Goal: Task Accomplishment & Management: Complete application form

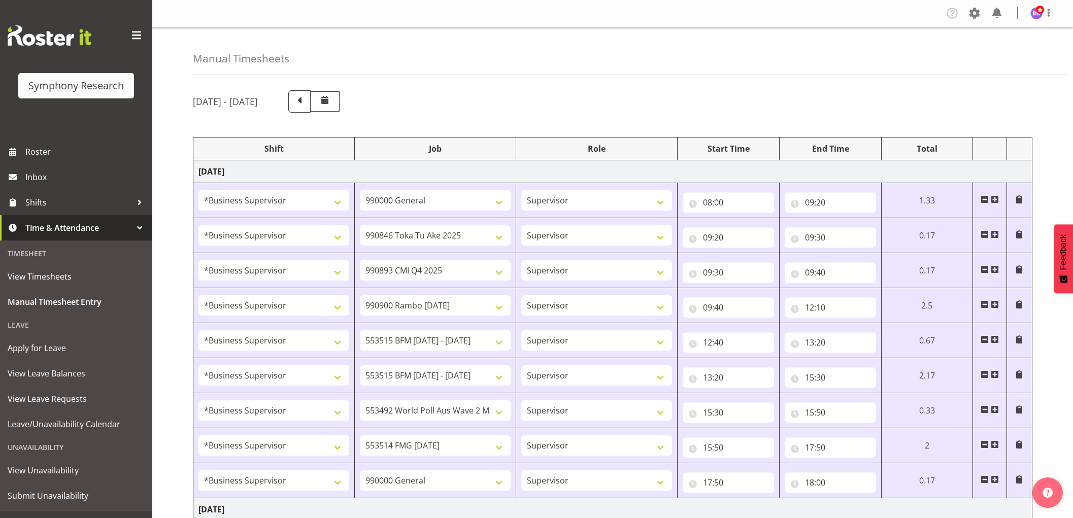
select select "1607"
select select "743"
select select "1607"
select select "9426"
select select "1607"
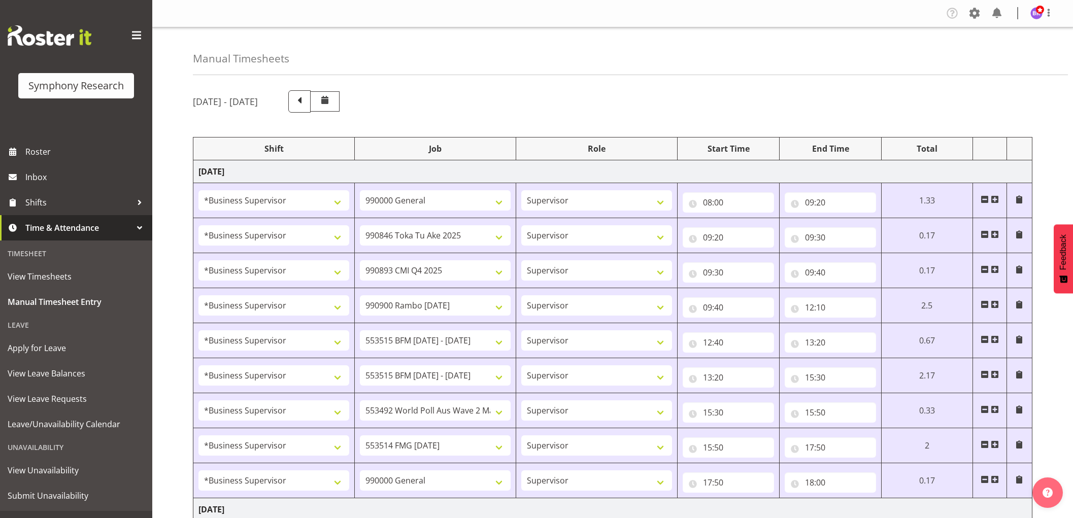
select select "10575"
select select "1607"
select select "10732"
select select "1607"
select select "10731"
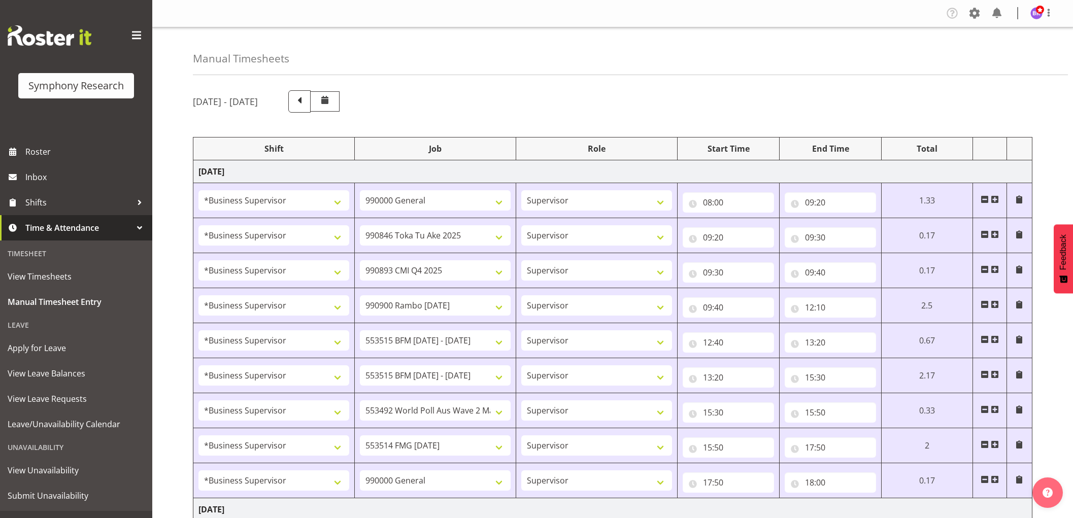
select select "1607"
select select "10731"
select select "1607"
select select "10499"
select select "1607"
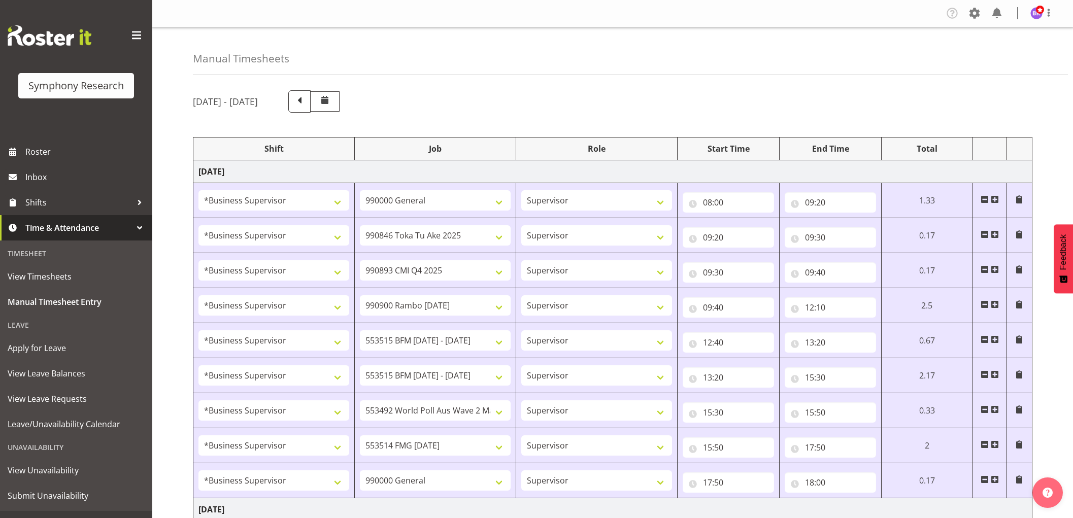
select select "10730"
select select "1607"
select select "743"
select select "1607"
select select "10527"
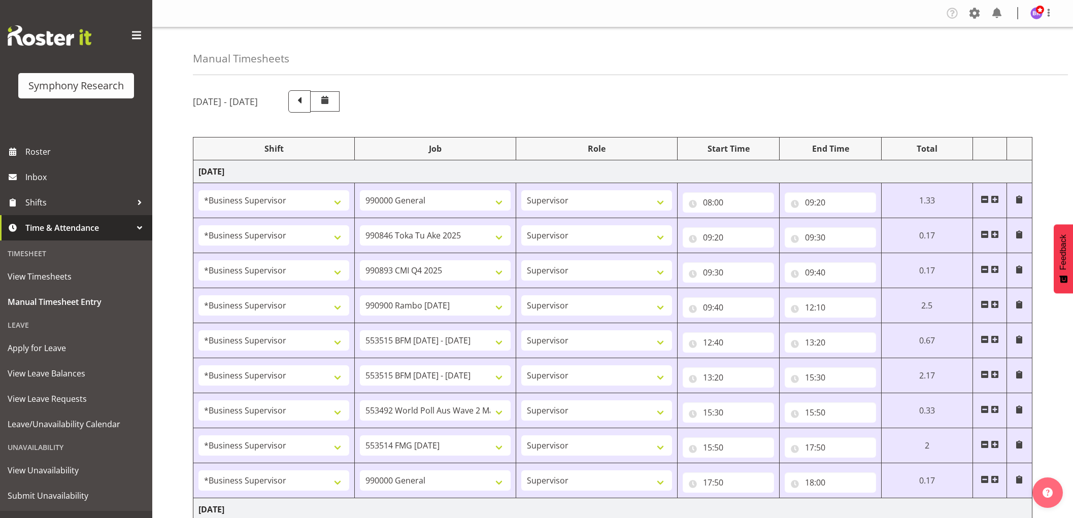
select select "1607"
select select "9426"
select select "1607"
select select "10575"
select select "1607"
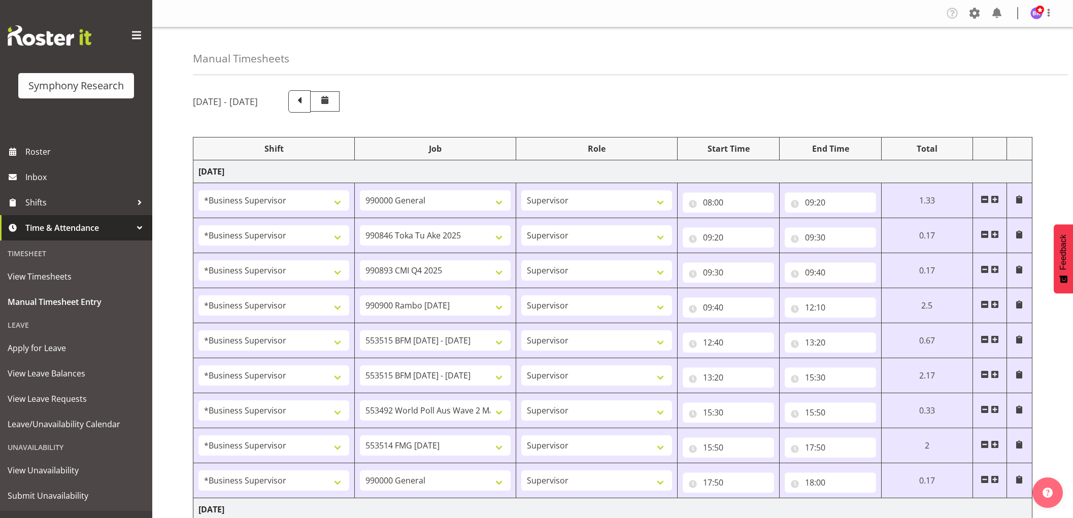
select select "10732"
select select "1607"
select select
select select "1607"
select select
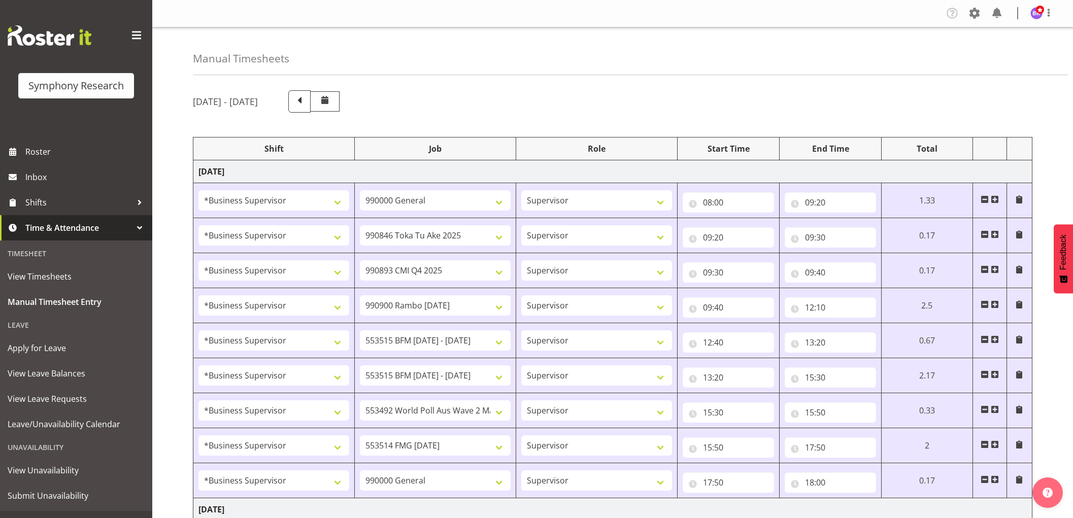
select select "1607"
select select "10730"
select select "1607"
select select "10499"
select select "1607"
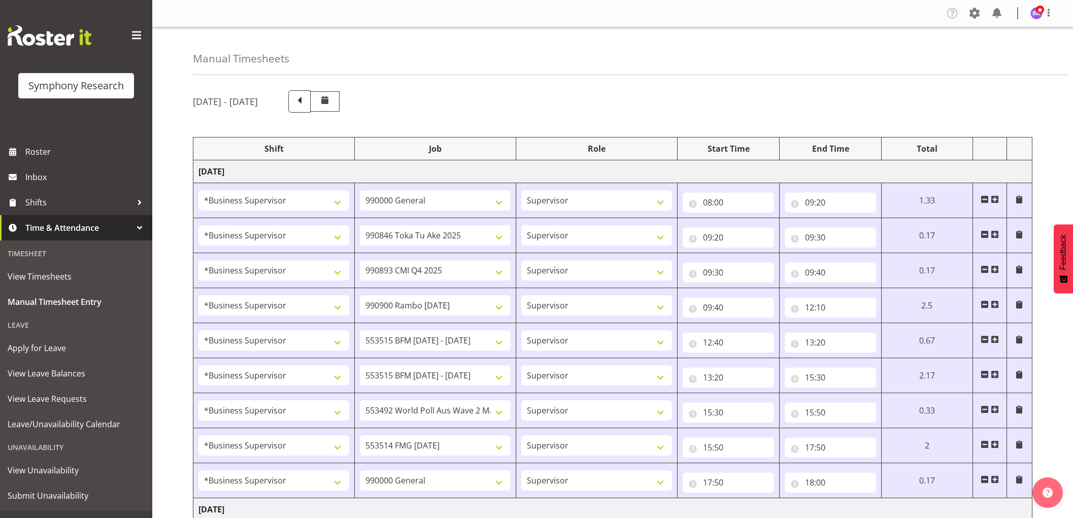
select select "743"
select select "1607"
select select "743"
select select "1607"
select select "9426"
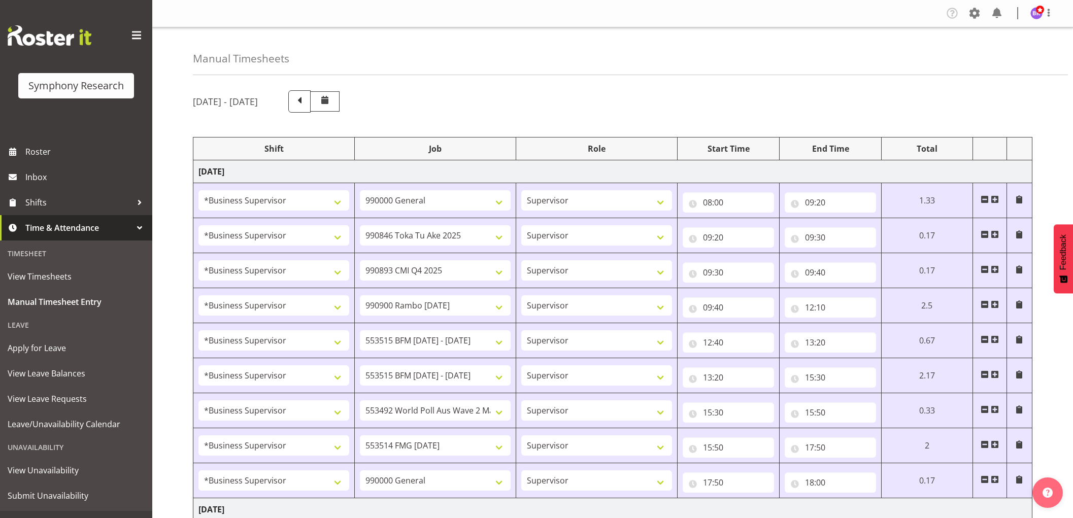
select select "1607"
select select "10575"
select select "1607"
select select "10732"
select select "1607"
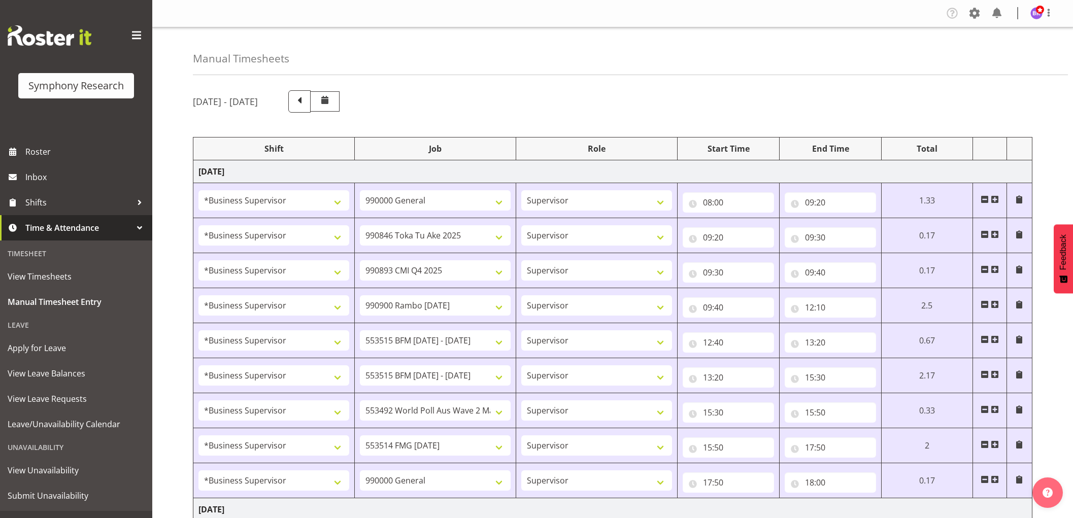
select select "10731"
select select "1607"
select select "10731"
select select "1607"
select select "10730"
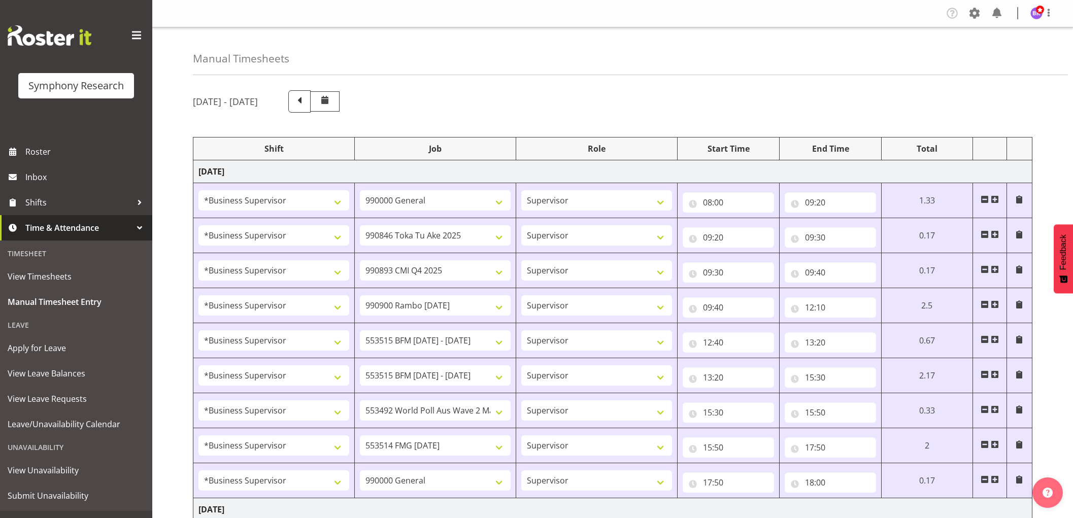
select select "1607"
select select "10499"
select select "1607"
select select "743"
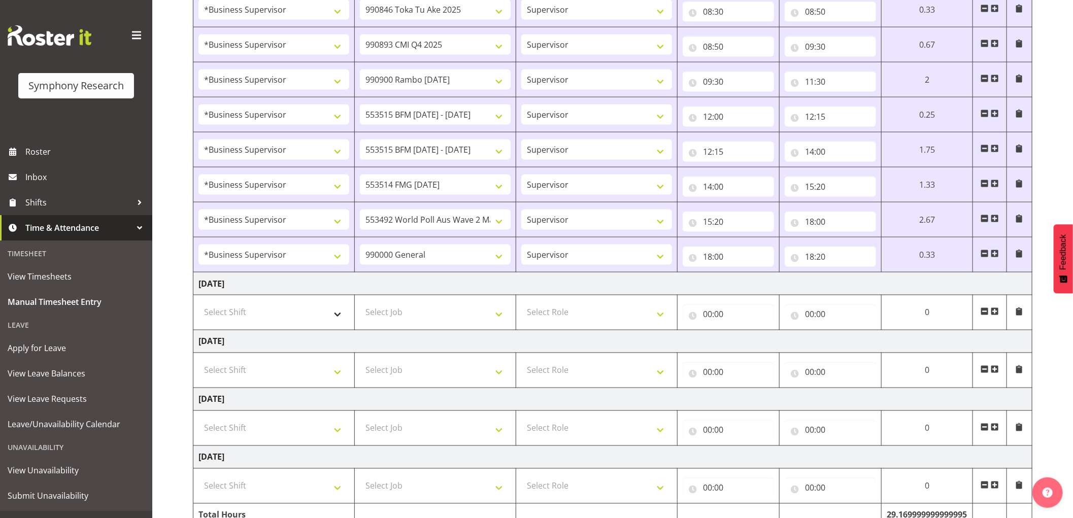
scroll to position [902, 0]
select select "1607"
click at [198, 304] on select "Select Shift !!Weekend Residential (Roster IT Shift Label) *Business 9/10am ~ 4…" at bounding box center [273, 313] width 151 height 20
select select
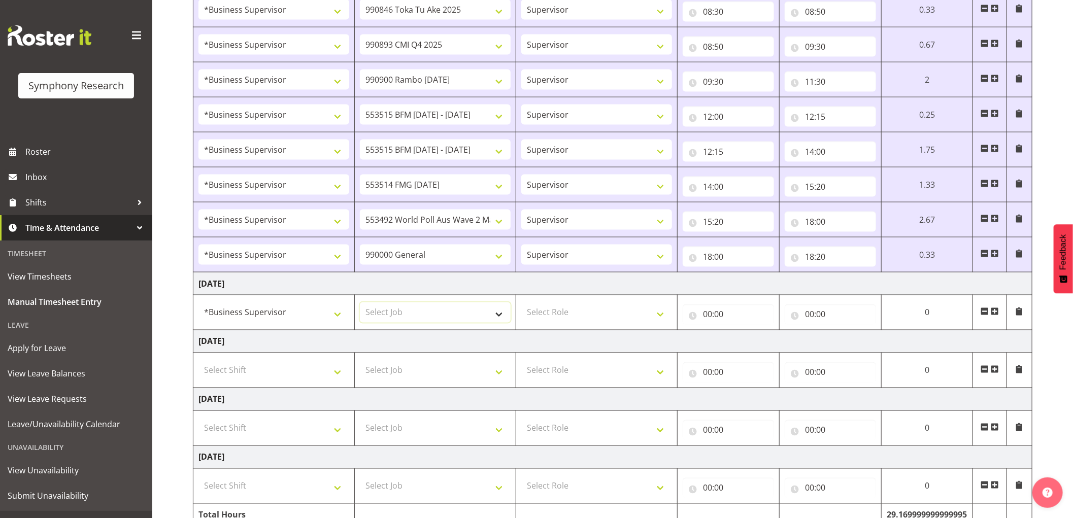
click at [421, 314] on select "Select Job 550060 IF Admin 553492 World Poll Aus Wave 2 Main 2025 553493 World …" at bounding box center [435, 313] width 151 height 20
select select "743"
click at [360, 304] on select "Select Job 550060 IF Admin 553492 World Poll Aus Wave 2 Main 2025 553493 World …" at bounding box center [435, 313] width 151 height 20
select select
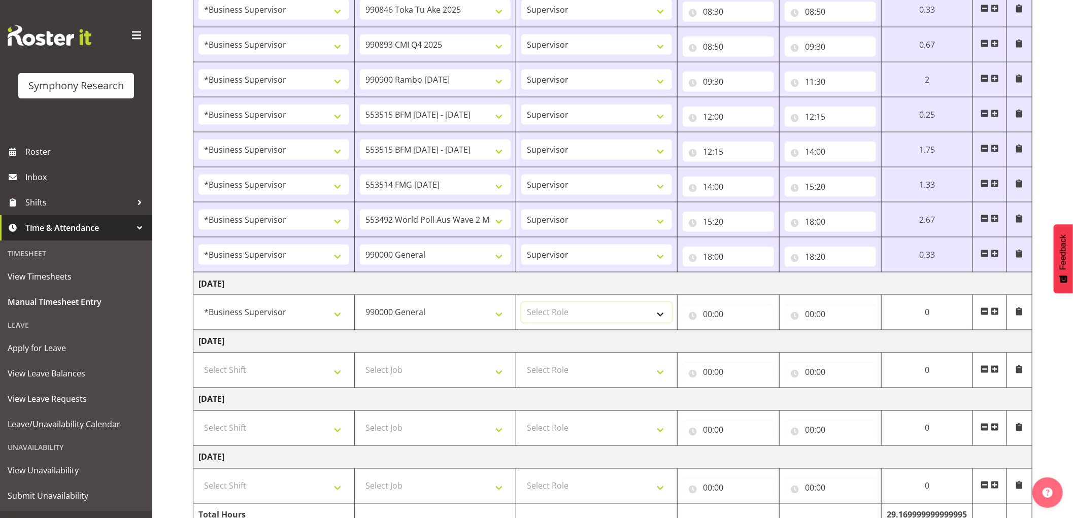
click at [581, 313] on select "Select Role Supervisor Interviewing Briefing" at bounding box center [596, 313] width 151 height 20
select select "45"
click at [521, 304] on select "Select Role Supervisor Interviewing Briefing" at bounding box center [596, 313] width 151 height 20
select select
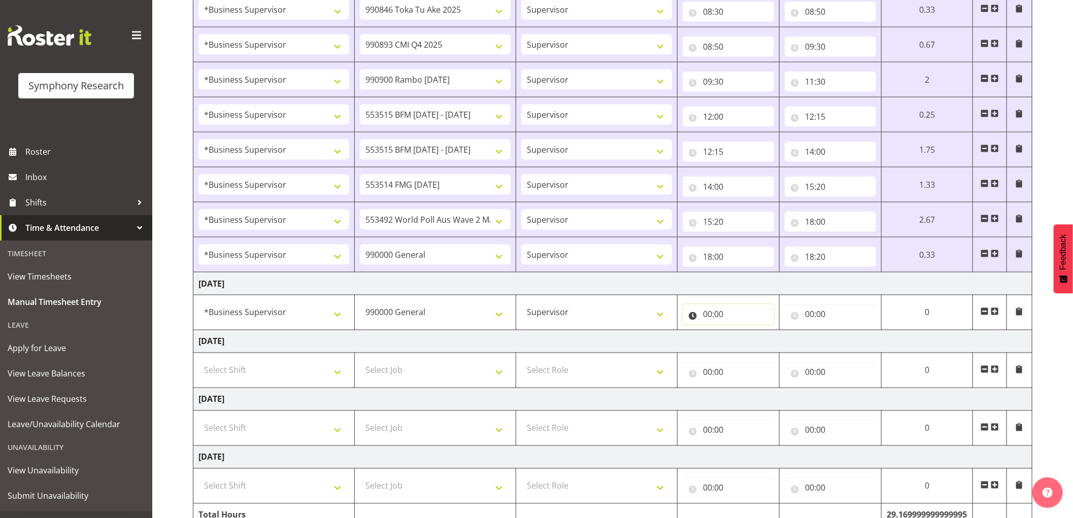
click at [706, 312] on input "00:00" at bounding box center [728, 315] width 91 height 20
click at [751, 343] on select "00 01 02 03 04 05 06 07 08 09 10 11 12 13 14 15 16 17 18 19 20 21 22 23" at bounding box center [752, 341] width 23 height 20
select select "10"
click at [741, 333] on select "00 01 02 03 04 05 06 07 08 09 10 11 12 13 14 15 16 17 18 19 20 21 22 23" at bounding box center [752, 341] width 23 height 20
select select
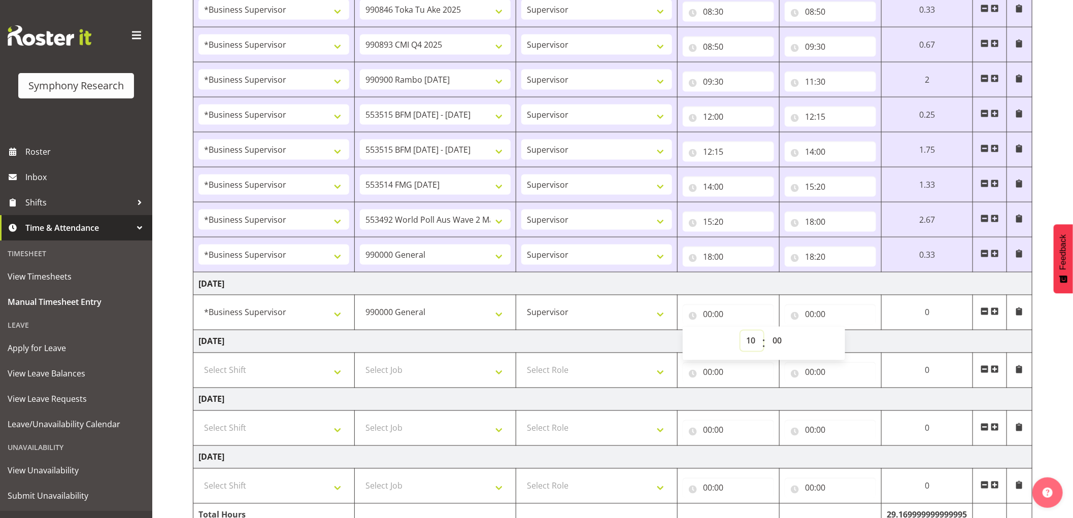
select select
type input "10:00"
click at [780, 342] on select "00 01 02 03 04 05 06 07 08 09 10 11 12 13 14 15 16 17 18 19 20 21 22 23 24 25 2…" at bounding box center [778, 341] width 23 height 20
select select "40"
click at [767, 333] on select "00 01 02 03 04 05 06 07 08 09 10 11 12 13 14 15 16 17 18 19 20 21 22 23 24 25 2…" at bounding box center [778, 341] width 23 height 20
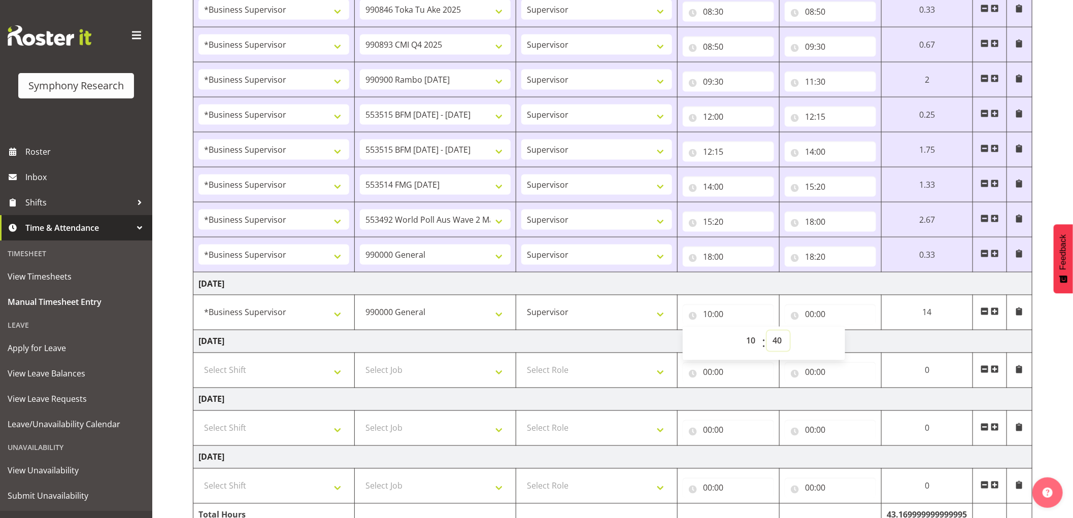
select select
type input "10:40"
click at [813, 317] on input "00:00" at bounding box center [834, 315] width 92 height 20
click at [855, 342] on select "00 01 02 03 04 05 06 07 08 09 10 11 12 13 14 15 16 17 18 19 20 21 22 23" at bounding box center [857, 341] width 23 height 20
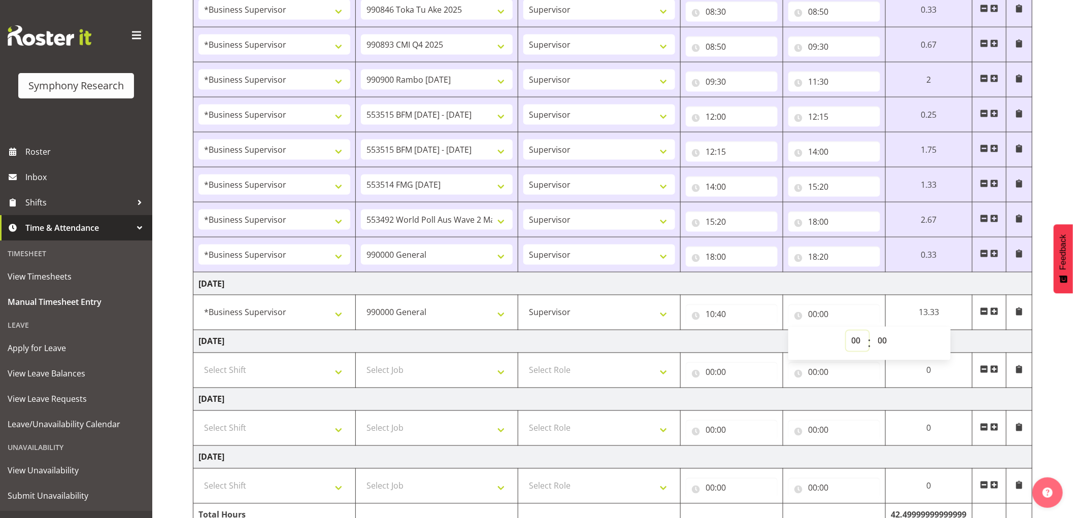
select select "11"
click at [846, 333] on select "00 01 02 03 04 05 06 07 08 09 10 11 12 13 14 15 16 17 18 19 20 21 22 23" at bounding box center [857, 341] width 23 height 20
select select
type input "11:00"
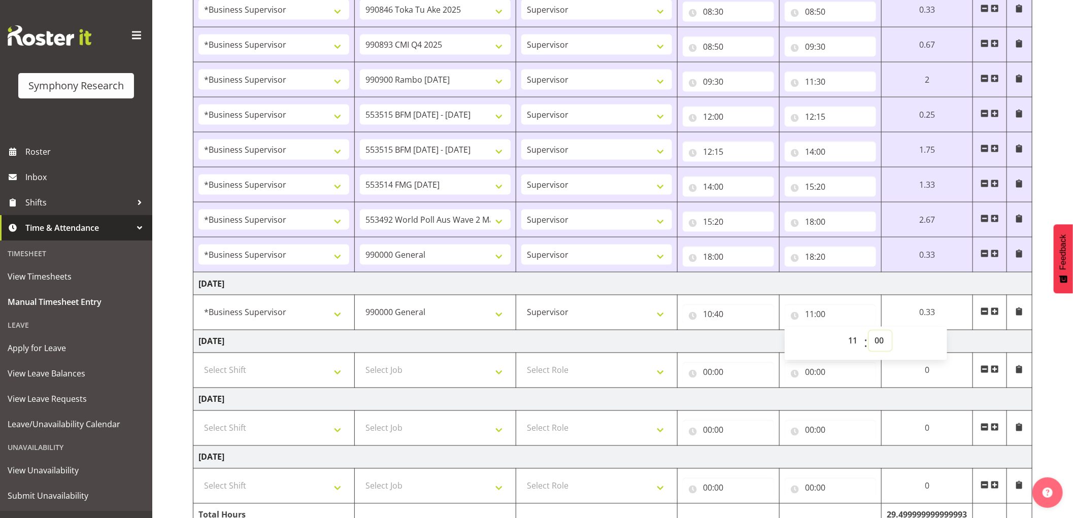
click at [875, 342] on select "00 01 02 03 04 05 06 07 08 09 10 11 12 13 14 15 16 17 18 19 20 21 22 23 24 25 2…" at bounding box center [880, 341] width 23 height 20
select select "5"
click at [869, 333] on select "00 01 02 03 04 05 06 07 08 09 10 11 12 13 14 15 16 17 18 19 20 21 22 23 24 25 2…" at bounding box center [880, 341] width 23 height 20
select select
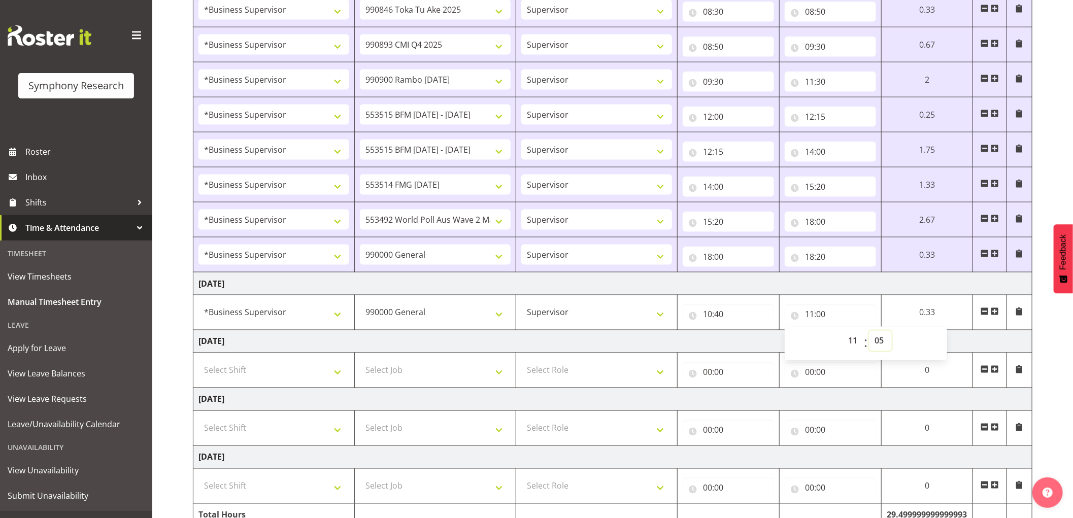
type input "11:05"
click at [994, 316] on span at bounding box center [995, 312] width 8 height 8
select select
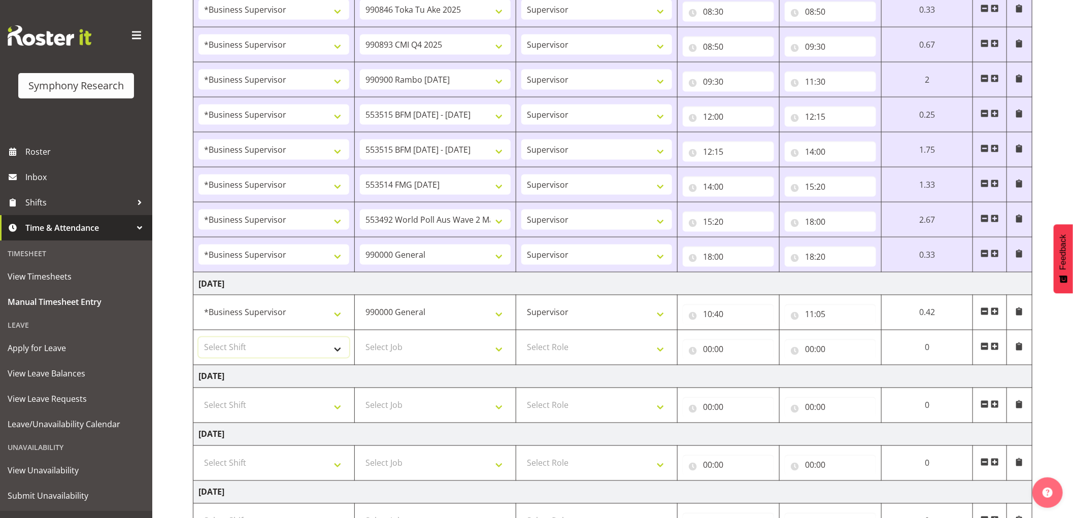
click at [295, 347] on select "Select Shift !!Weekend Residential (Roster IT Shift Label) *Business 9/10am ~ 4…" at bounding box center [273, 348] width 151 height 20
select select "1607"
click at [198, 339] on select "Select Shift !!Weekend Residential (Roster IT Shift Label) *Business 9/10am ~ 4…" at bounding box center [273, 348] width 151 height 20
select select
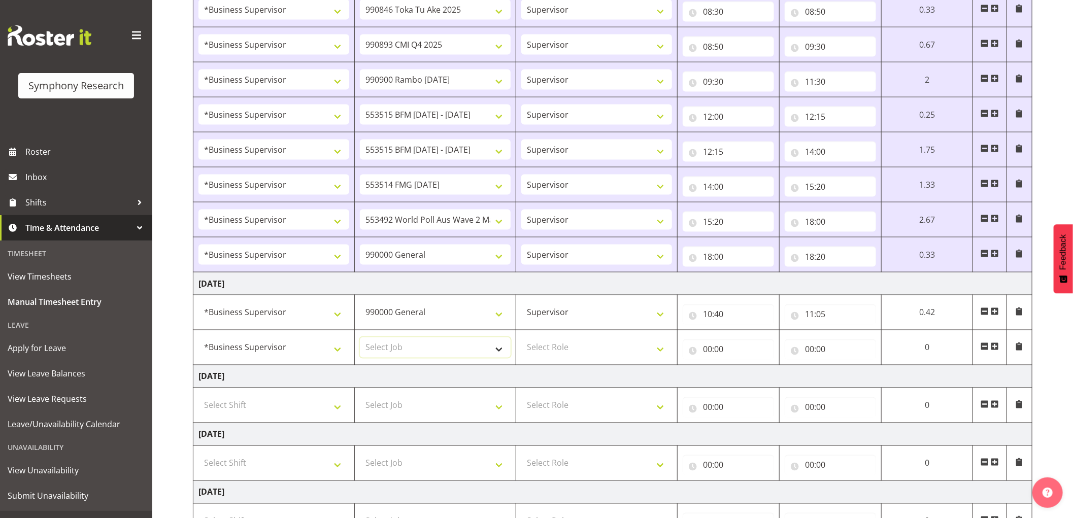
click at [424, 351] on select "Select Job 550060 IF Admin 553492 World Poll Aus Wave 2 Main 2025 553493 World …" at bounding box center [435, 348] width 151 height 20
select select "10732"
click at [360, 339] on select "Select Job 550060 IF Admin 553492 World Poll Aus Wave 2 Main 2025 553493 World …" at bounding box center [435, 348] width 151 height 20
select select
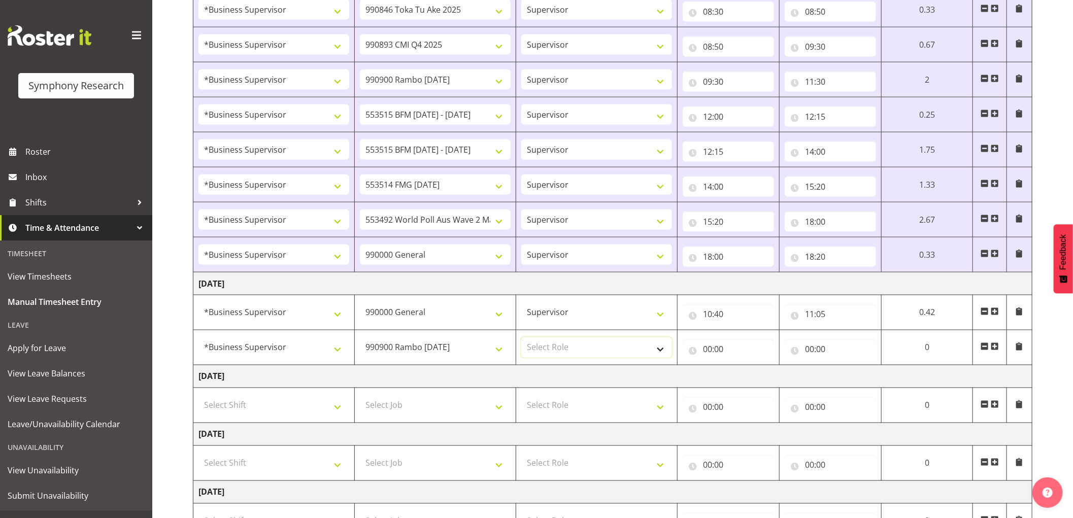
click at [579, 354] on select "Select Role Supervisor Interviewing Briefing" at bounding box center [596, 348] width 151 height 20
select select "45"
click at [521, 339] on select "Select Role Supervisor Interviewing Briefing" at bounding box center [596, 348] width 151 height 20
select select
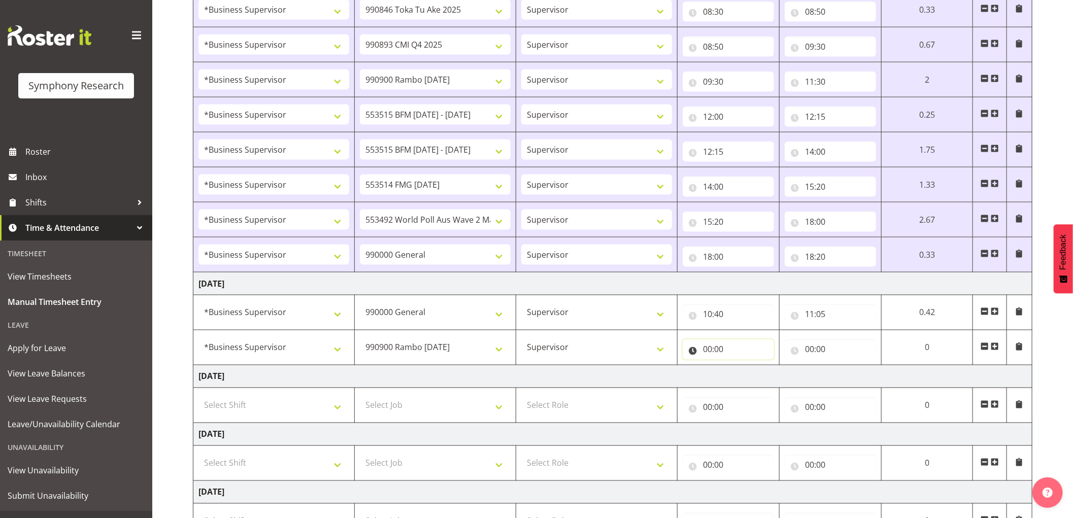
click at [709, 355] on input "00:00" at bounding box center [728, 350] width 91 height 20
click at [741, 377] on select "00 01 02 03 04 05 06 07 08 09 10 11 12 13 14 15 16 17 18 19 20 21 22 23" at bounding box center [752, 376] width 23 height 20
select select "11"
click at [741, 368] on select "00 01 02 03 04 05 06 07 08 09 10 11 12 13 14 15 16 17 18 19 20 21 22 23" at bounding box center [752, 376] width 23 height 20
select select
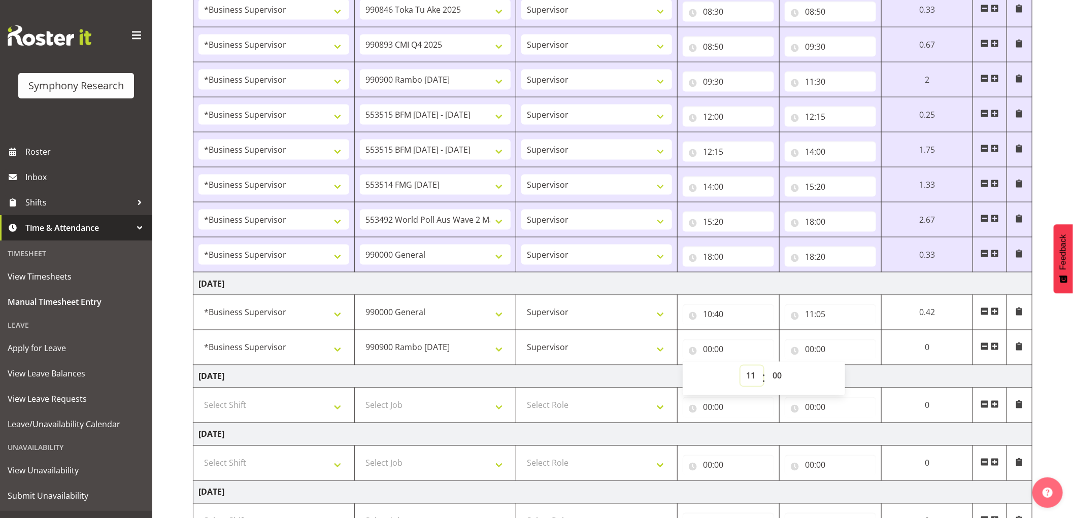
select select
type input "11:00"
click at [778, 374] on select "00 01 02 03 04 05 06 07 08 09 10 11 12 13 14 15 16 17 18 19 20 21 22 23 24 25 2…" at bounding box center [778, 376] width 23 height 20
select select "5"
click at [767, 368] on select "00 01 02 03 04 05 06 07 08 09 10 11 12 13 14 15 16 17 18 19 20 21 22 23 24 25 2…" at bounding box center [778, 376] width 23 height 20
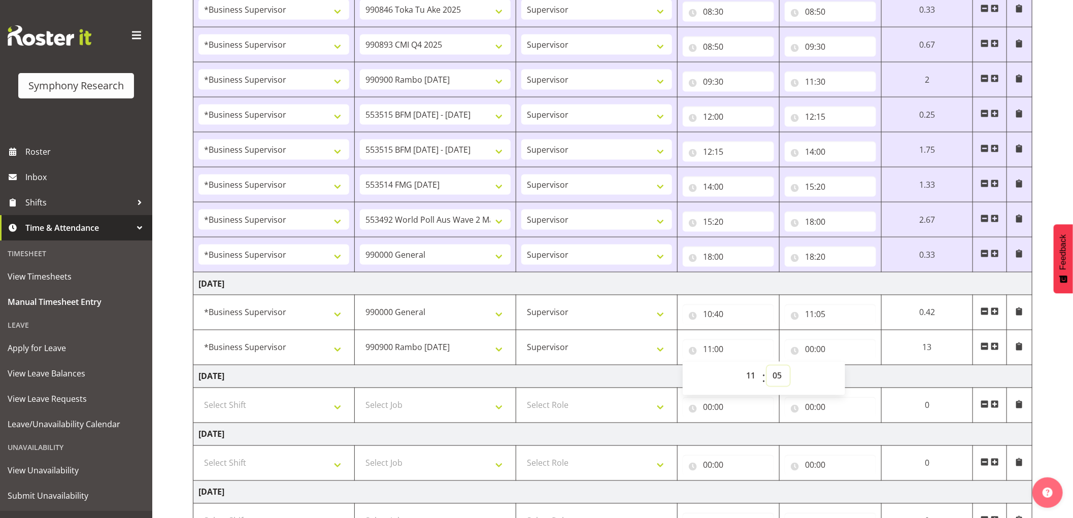
select select
type input "11:05"
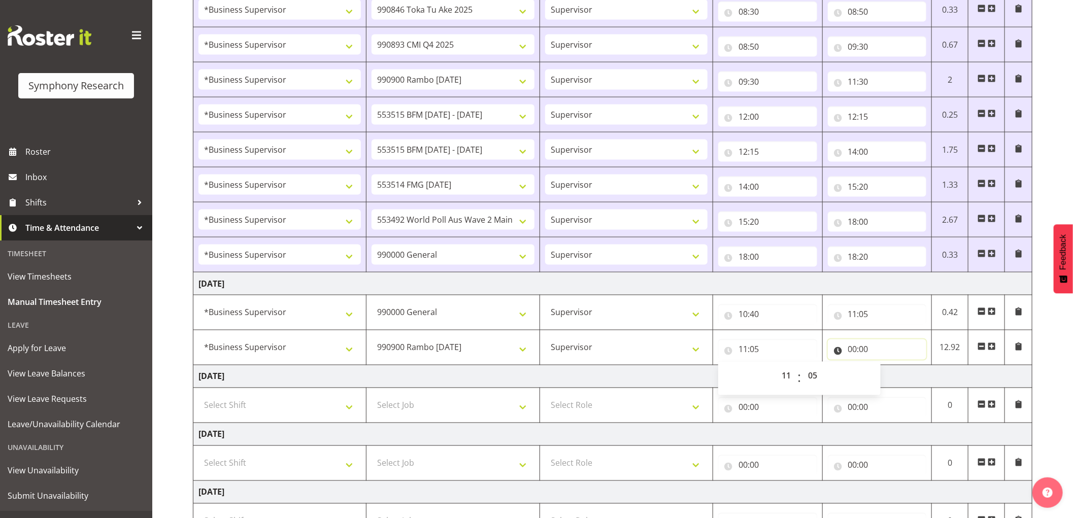
click at [856, 351] on input "00:00" at bounding box center [877, 350] width 99 height 20
click at [894, 376] on select "00 01 02 03 04 05 06 07 08 09 10 11 12 13 14 15 16 17 18 19 20 21 22 23" at bounding box center [897, 376] width 23 height 20
select select "11"
click at [886, 368] on select "00 01 02 03 04 05 06 07 08 09 10 11 12 13 14 15 16 17 18 19 20 21 22 23" at bounding box center [897, 376] width 23 height 20
select select
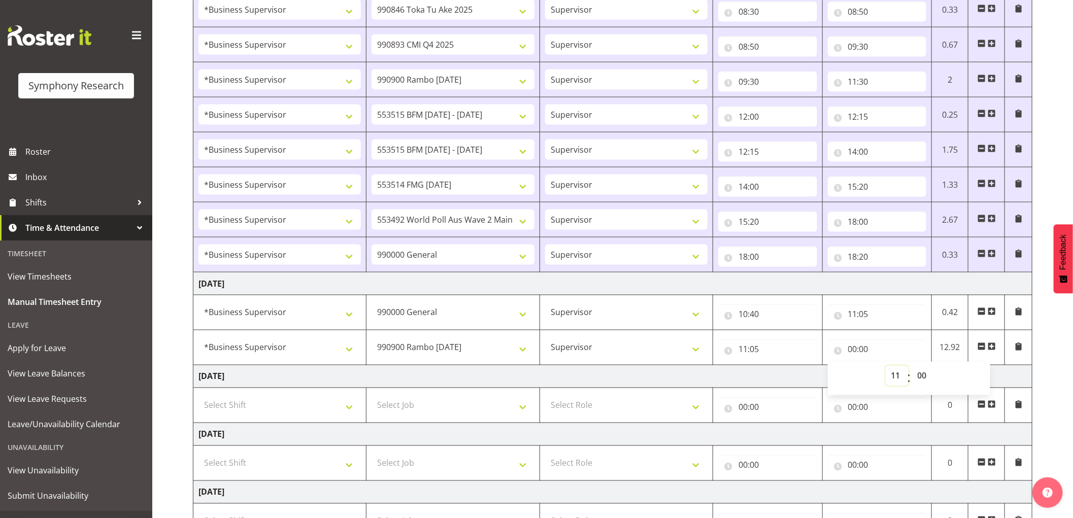
select select
type input "11:00"
click at [924, 379] on select "00 01 02 03 04 05 06 07 08 09 10 11 12 13 14 15 16 17 18 19 20 21 22 23 24 25 2…" at bounding box center [923, 376] width 23 height 20
select select "35"
click at [912, 368] on select "00 01 02 03 04 05 06 07 08 09 10 11 12 13 14 15 16 17 18 19 20 21 22 23 24 25 2…" at bounding box center [923, 376] width 23 height 20
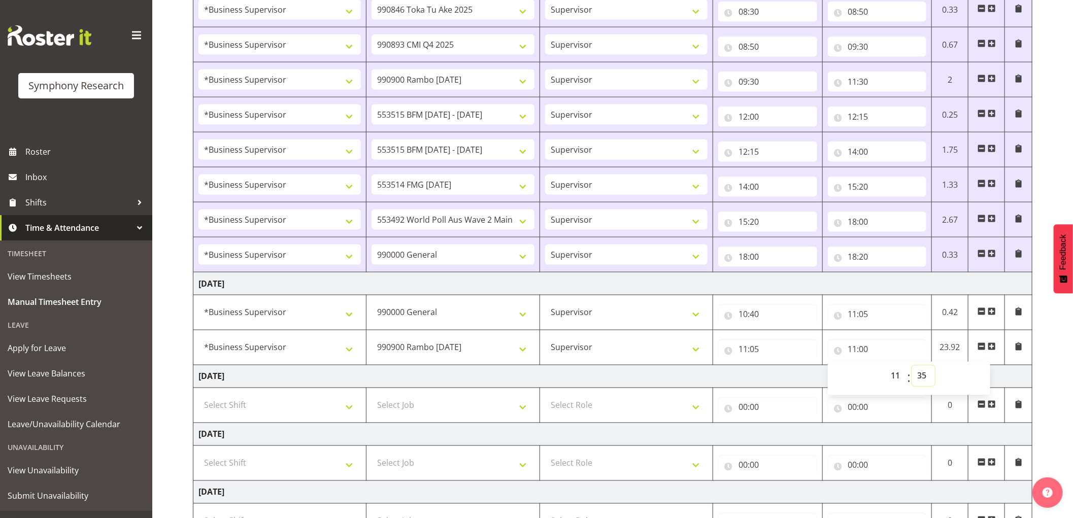
select select
type input "11:35"
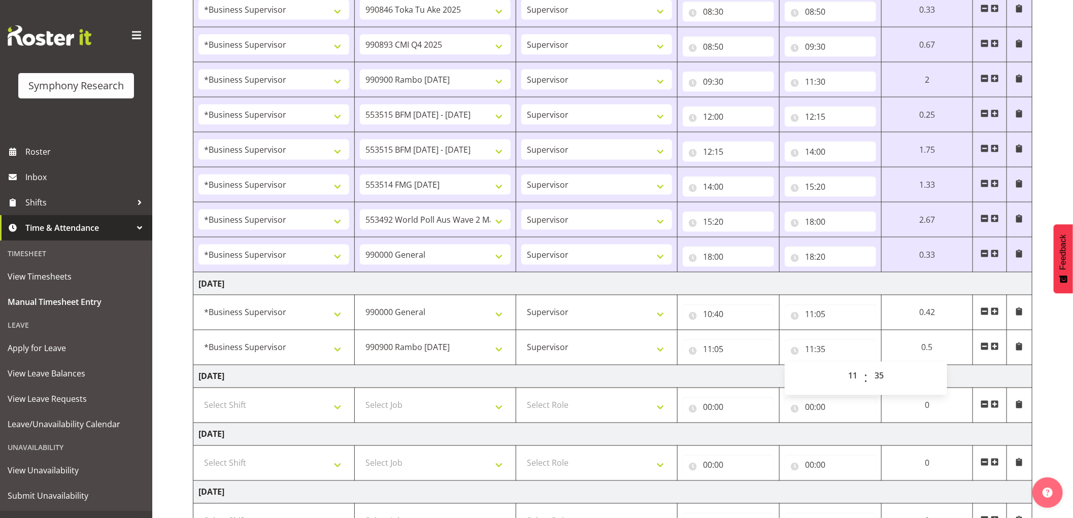
click at [993, 347] on span at bounding box center [995, 347] width 8 height 8
select select
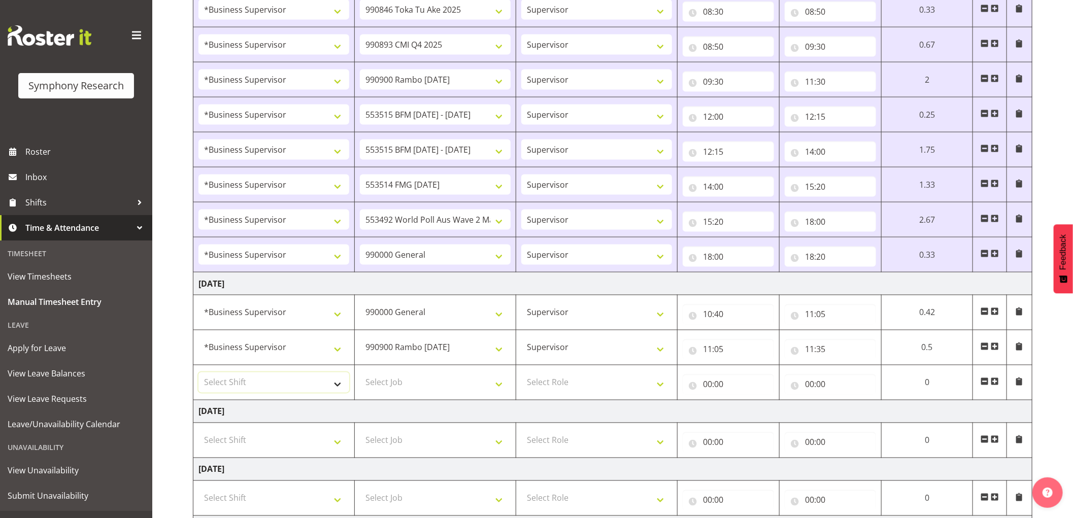
click at [261, 378] on select "Select Shift !!Weekend Residential (Roster IT Shift Label) *Business 9/10am ~ 4…" at bounding box center [273, 383] width 151 height 20
select select "1607"
click at [198, 374] on select "Select Shift !!Weekend Residential (Roster IT Shift Label) *Business 9/10am ~ 4…" at bounding box center [273, 383] width 151 height 20
select select
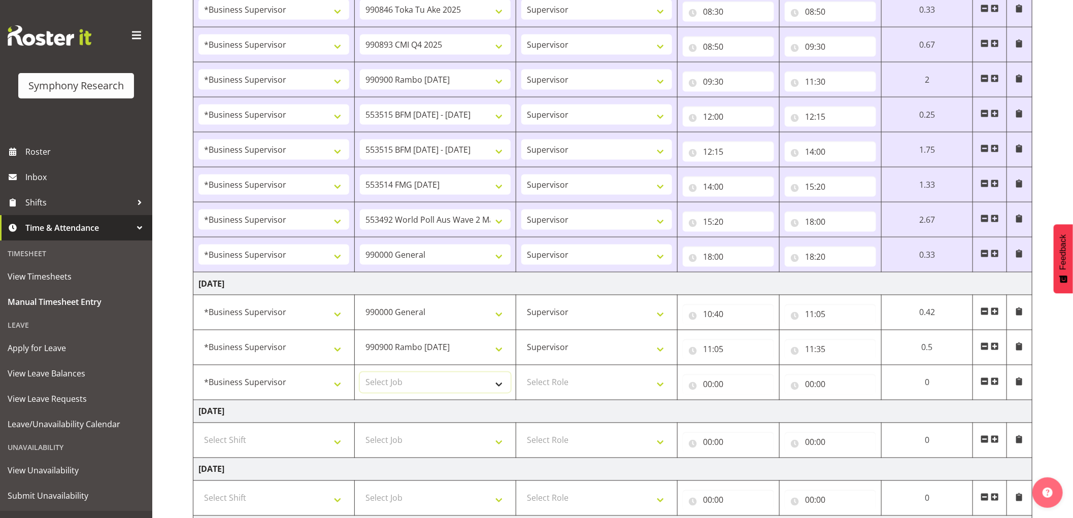
click at [462, 386] on select "Select Job 550060 IF Admin 553492 World Poll Aus Wave 2 Main 2025 553493 World …" at bounding box center [435, 383] width 151 height 20
click at [449, 376] on select "Select Job 550060 IF Admin 553492 World Poll Aus Wave 2 Main 2025 553493 World …" at bounding box center [435, 383] width 151 height 20
select select "743"
click at [360, 374] on select "Select Job 550060 IF Admin 553492 World Poll Aus Wave 2 Main 2025 553493 World …" at bounding box center [435, 383] width 151 height 20
select select
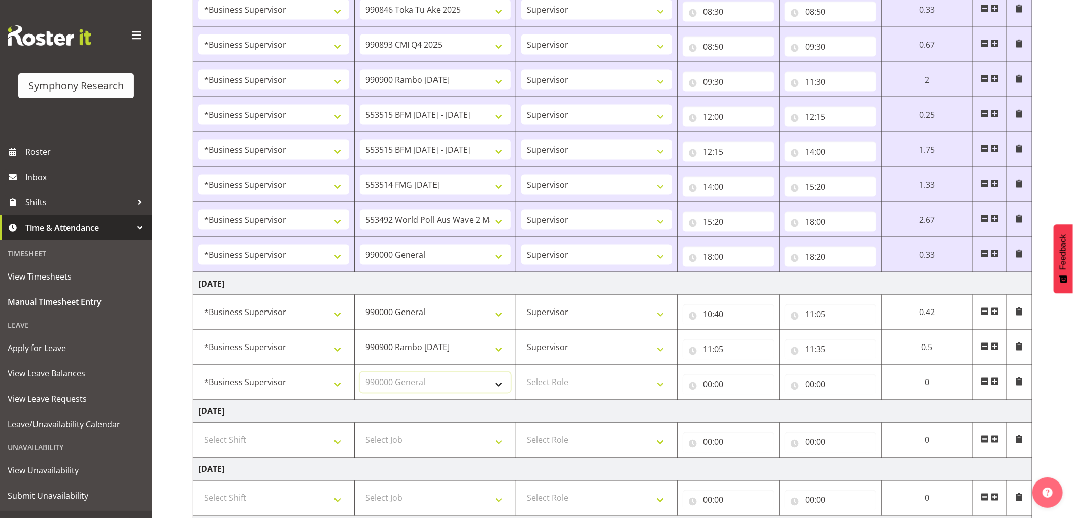
select select
click at [585, 390] on select "Select Role Supervisor Interviewing Briefing" at bounding box center [596, 383] width 151 height 20
select select "45"
click at [521, 374] on select "Select Role Supervisor Interviewing Briefing" at bounding box center [596, 383] width 151 height 20
select select
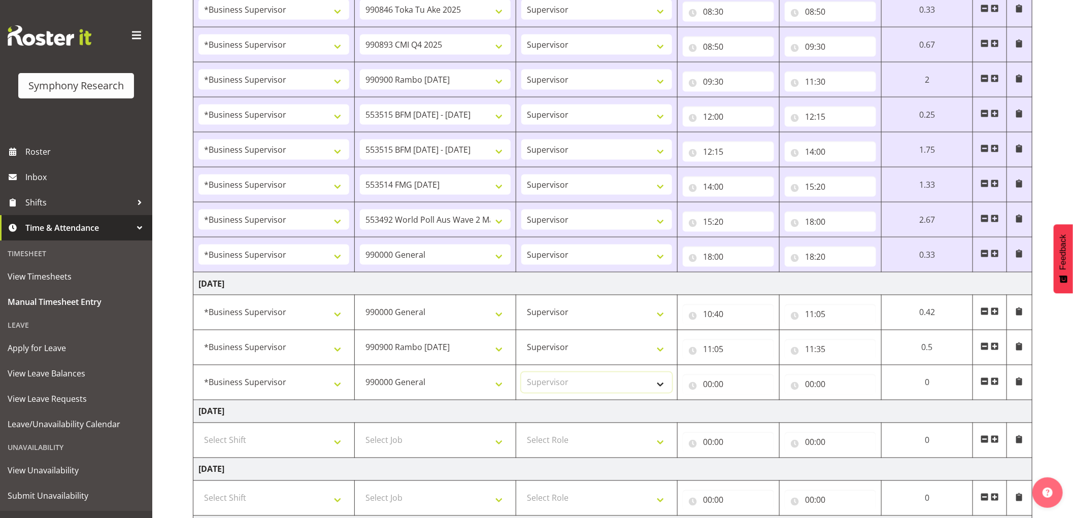
select select
click at [709, 383] on input "00:00" at bounding box center [728, 385] width 91 height 20
click at [747, 413] on select "00 01 02 03 04 05 06 07 08 09 10 11 12 13 14 15 16 17 18 19 20 21 22 23" at bounding box center [752, 411] width 23 height 20
select select "11"
click at [741, 403] on select "00 01 02 03 04 05 06 07 08 09 10 11 12 13 14 15 16 17 18 19 20 21 22 23" at bounding box center [752, 411] width 23 height 20
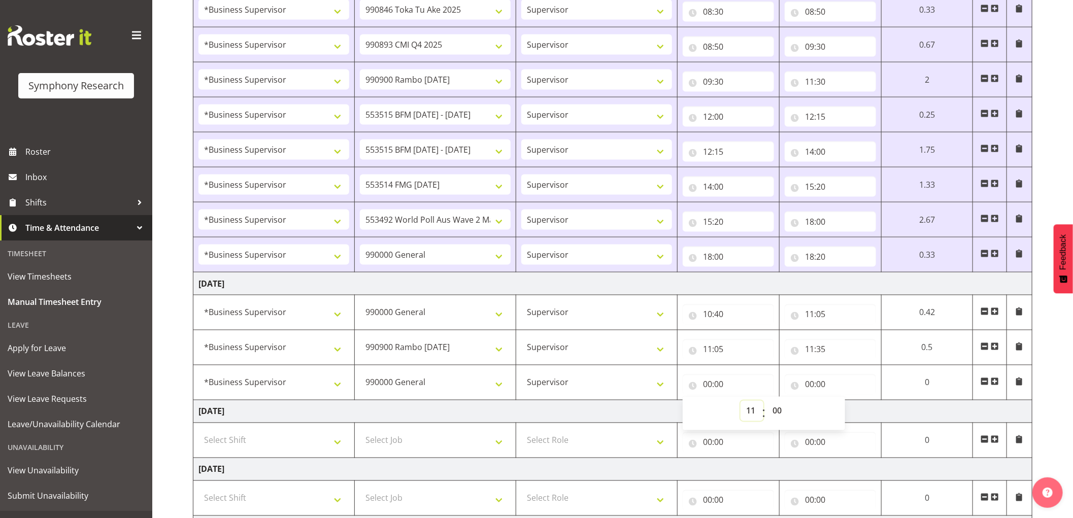
select select
type input "11:00"
click at [776, 410] on select "00 01 02 03 04 05 06 07 08 09 10 11 12 13 14 15 16 17 18 19 20 21 22 23 24 25 2…" at bounding box center [778, 411] width 23 height 20
select select "35"
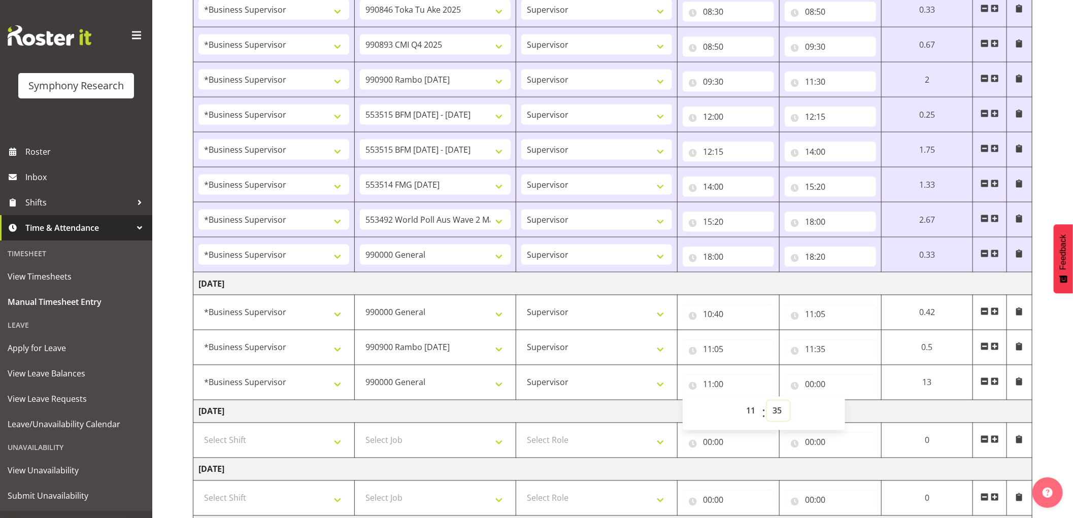
click at [767, 403] on select "00 01 02 03 04 05 06 07 08 09 10 11 12 13 14 15 16 17 18 19 20 21 22 23 24 25 2…" at bounding box center [778, 411] width 23 height 20
select select
type input "11:35"
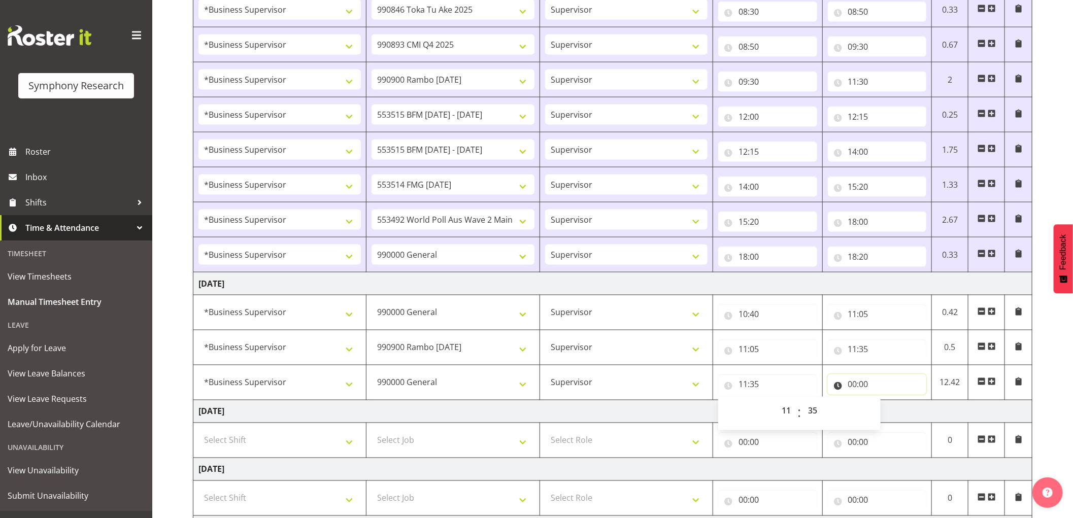
click at [850, 384] on input "00:00" at bounding box center [877, 385] width 99 height 20
click at [896, 415] on select "00 01 02 03 04 05 06 07 08 09 10 11 12 13 14 15 16 17 18 19 20 21 22 23" at bounding box center [897, 411] width 23 height 20
select select "11"
click at [886, 403] on select "00 01 02 03 04 05 06 07 08 09 10 11 12 13 14 15 16 17 18 19 20 21 22 23" at bounding box center [897, 411] width 23 height 20
select select
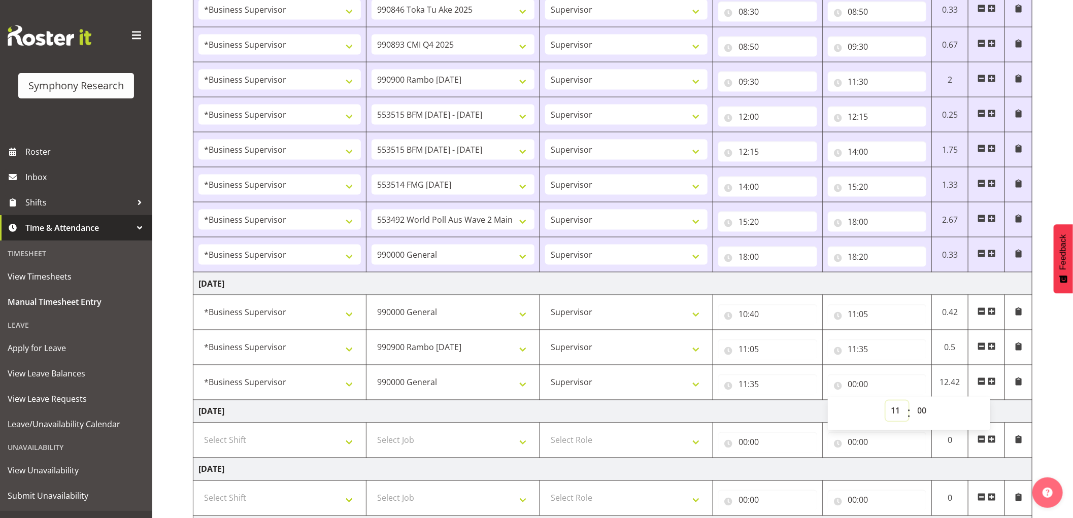
select select
type input "11:00"
click at [918, 410] on select "00 01 02 03 04 05 06 07 08 09 10 11 12 13 14 15 16 17 18 19 20 21 22 23 24 25 2…" at bounding box center [923, 411] width 23 height 20
select select "45"
click at [912, 403] on select "00 01 02 03 04 05 06 07 08 09 10 11 12 13 14 15 16 17 18 19 20 21 22 23 24 25 2…" at bounding box center [923, 411] width 23 height 20
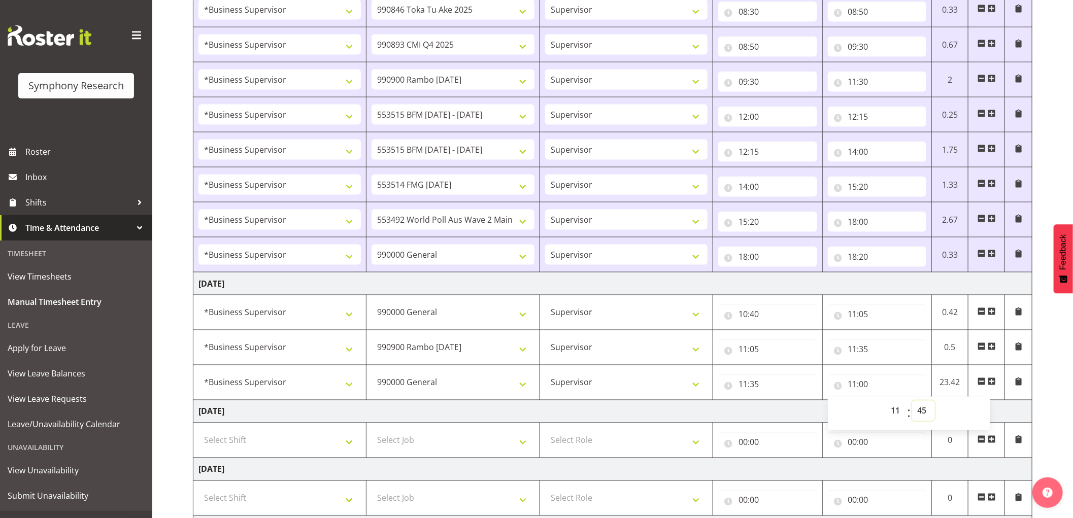
select select
type input "11:45"
